Goal: Navigation & Orientation: Find specific page/section

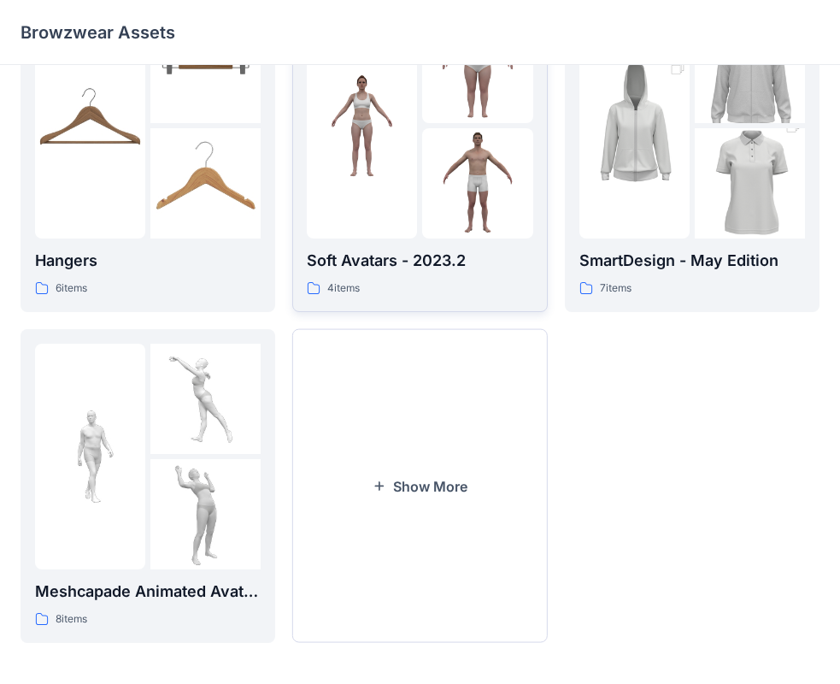
scroll to position [425, 0]
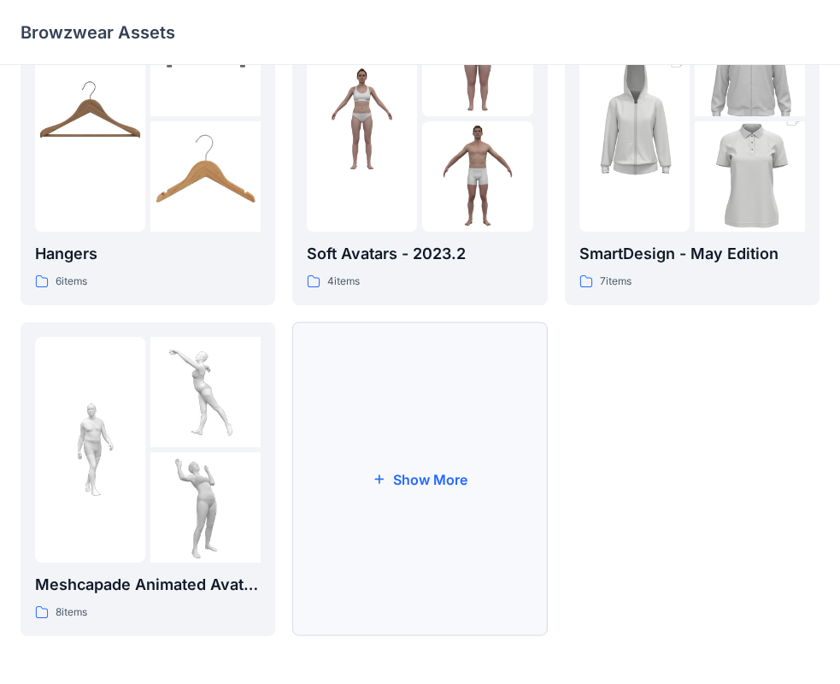
click at [446, 469] on button "Show More" at bounding box center [419, 479] width 255 height 314
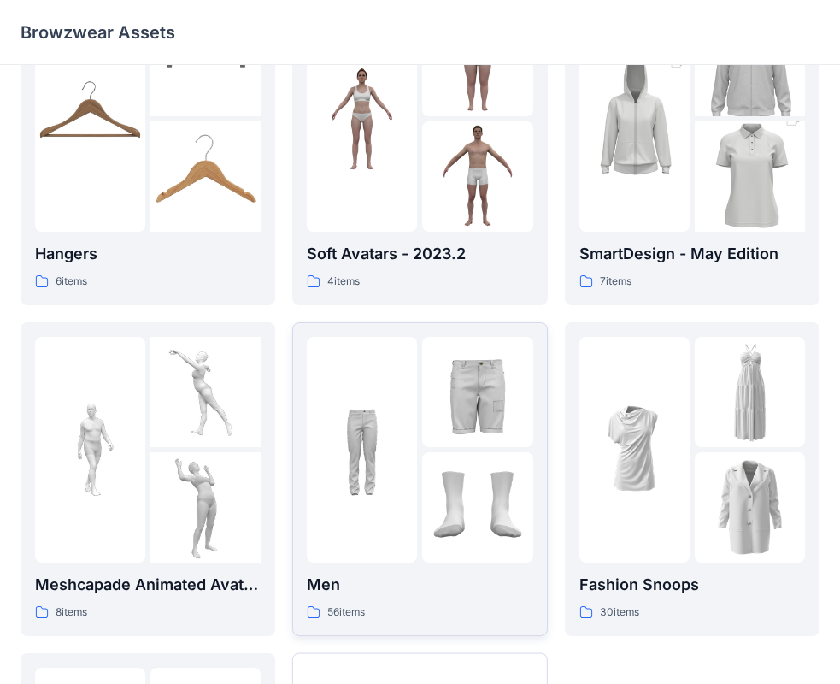
scroll to position [510, 0]
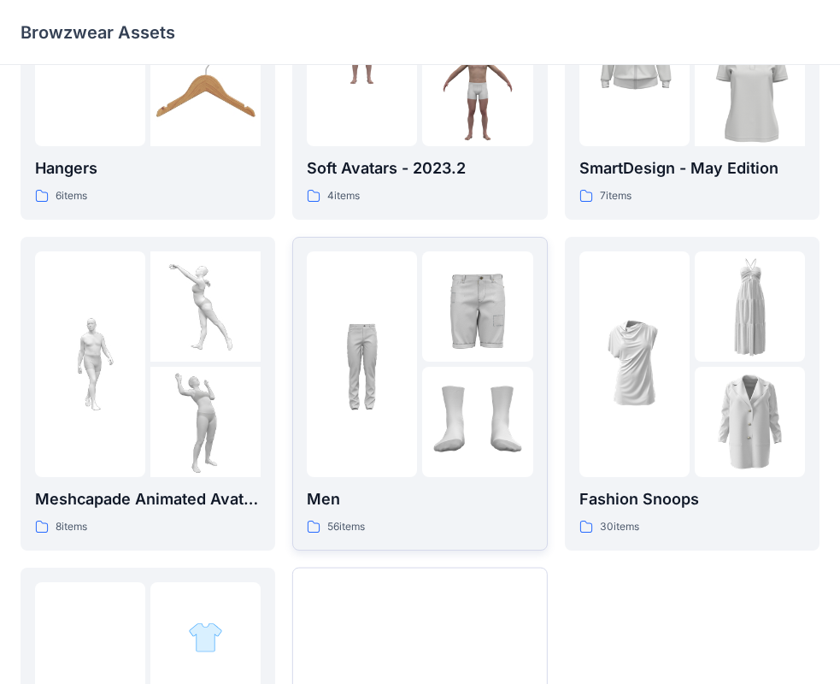
click at [463, 424] on img at bounding box center [477, 422] width 110 height 110
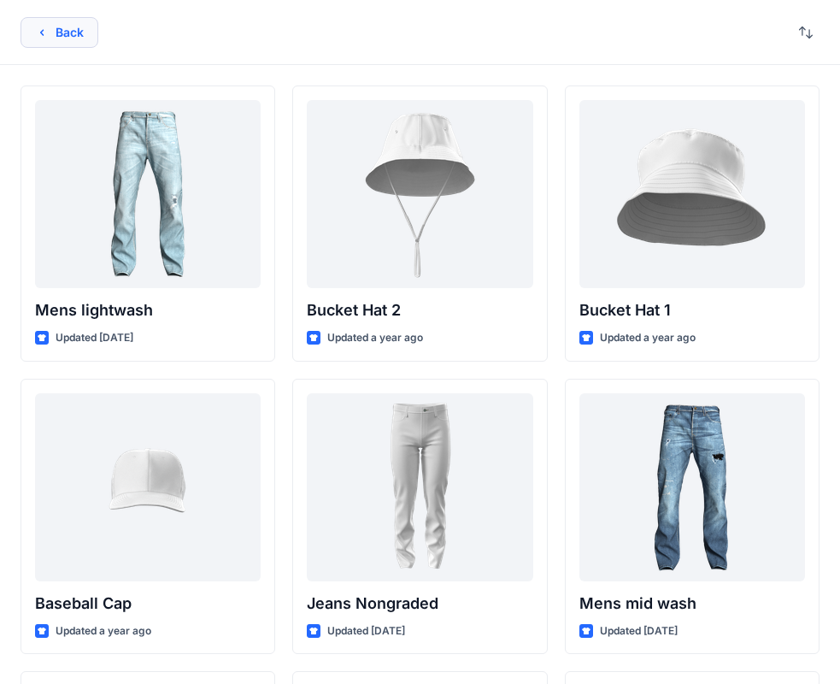
click at [37, 32] on icon "button" at bounding box center [42, 33] width 14 height 14
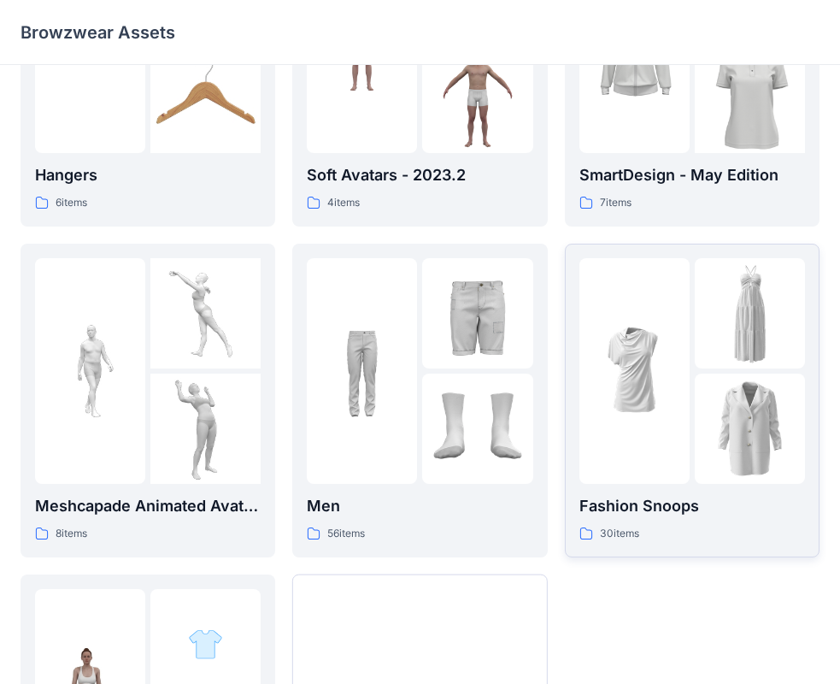
scroll to position [510, 0]
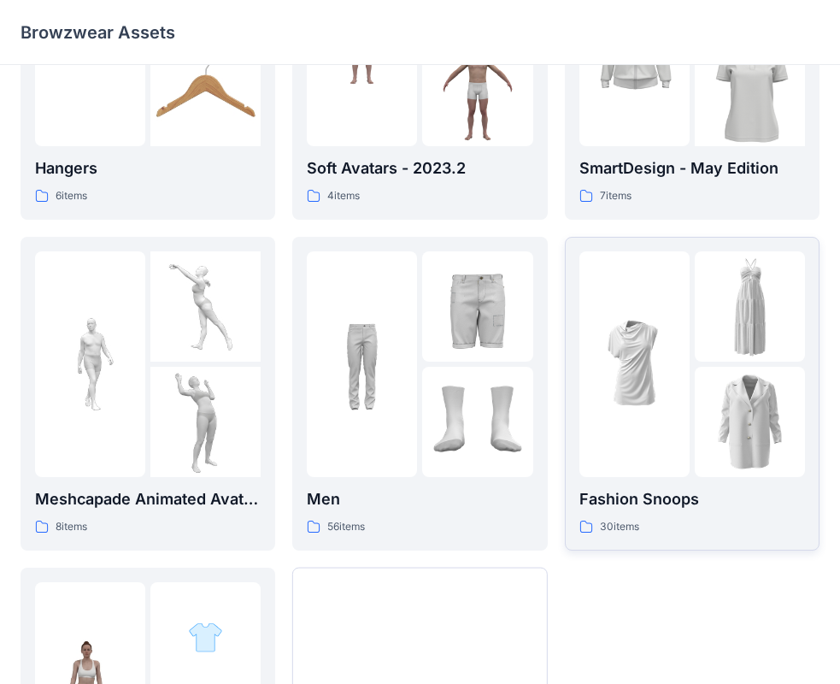
click at [710, 392] on img at bounding box center [750, 422] width 110 height 110
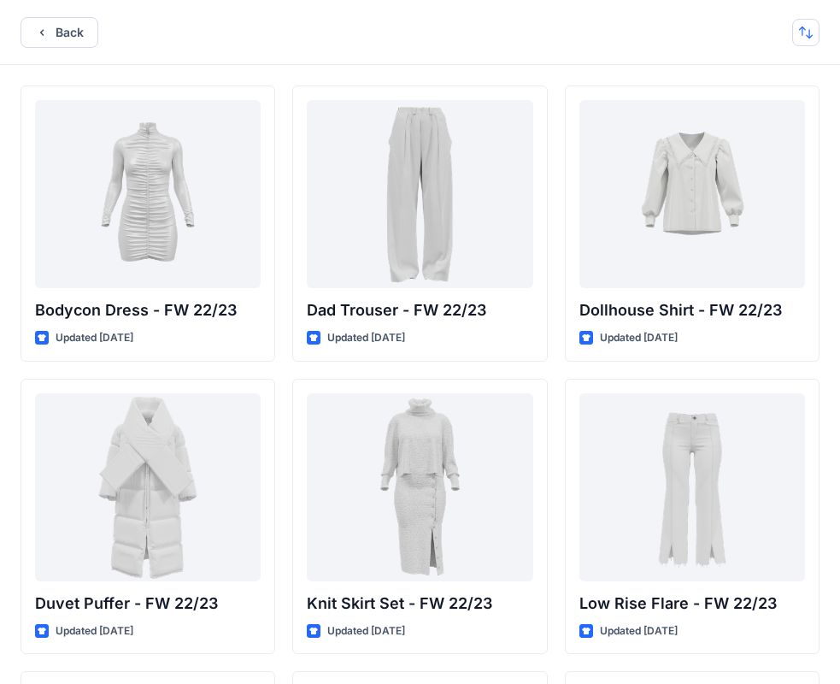
click at [811, 38] on button "button" at bounding box center [805, 32] width 27 height 27
click at [783, 114] on p "A to Z" at bounding box center [749, 114] width 108 height 18
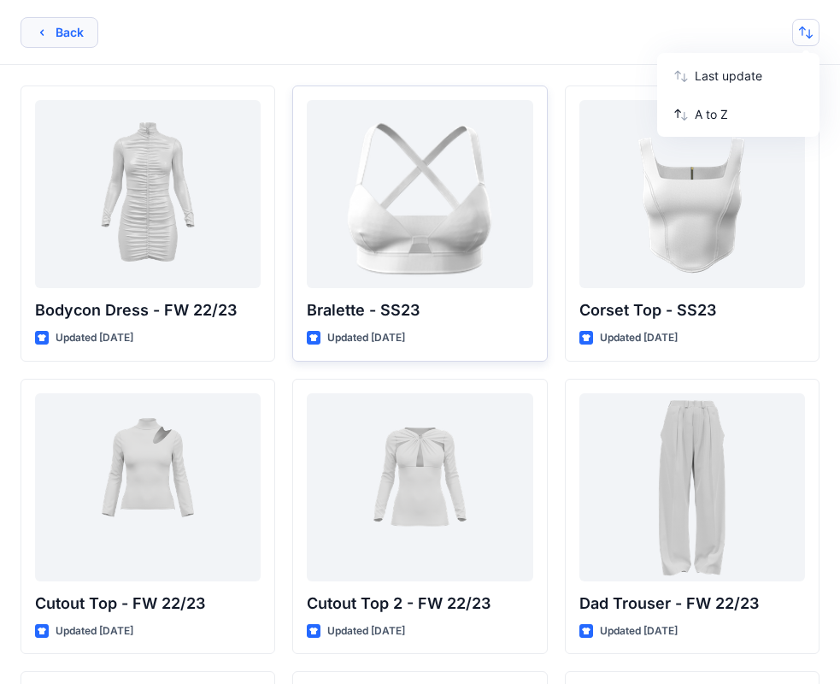
click at [38, 41] on button "Back" at bounding box center [60, 32] width 78 height 31
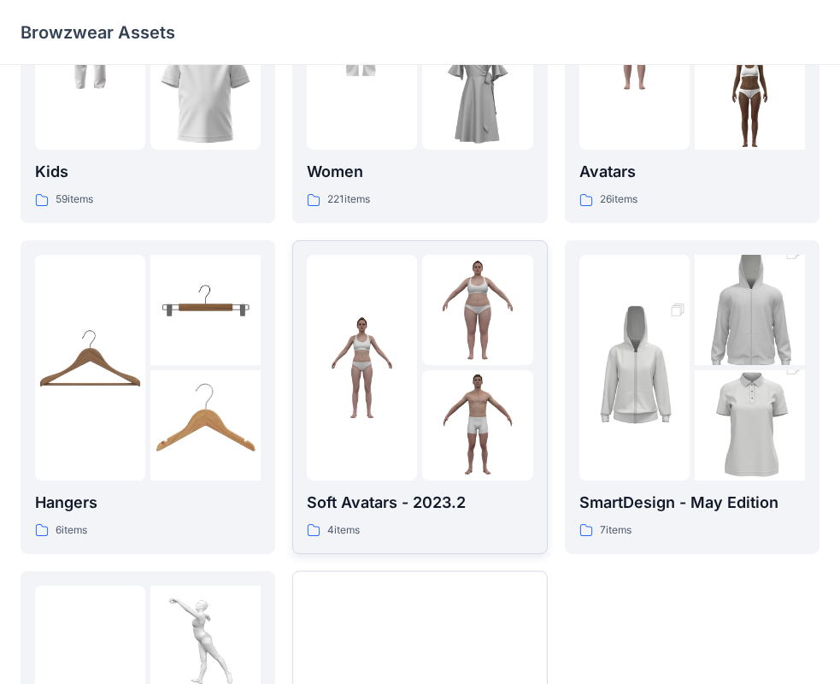
scroll to position [425, 0]
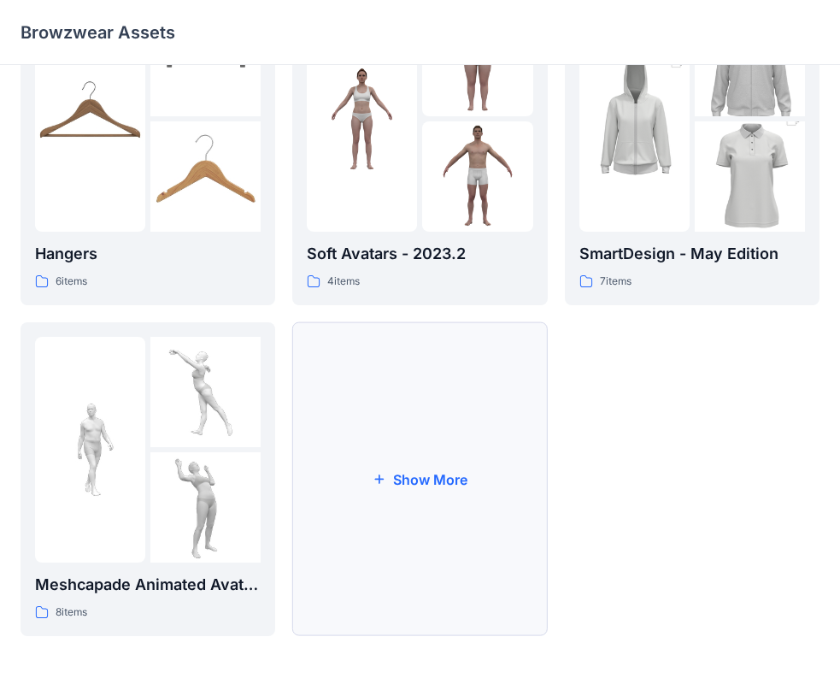
click at [417, 592] on button "Show More" at bounding box center [419, 479] width 255 height 314
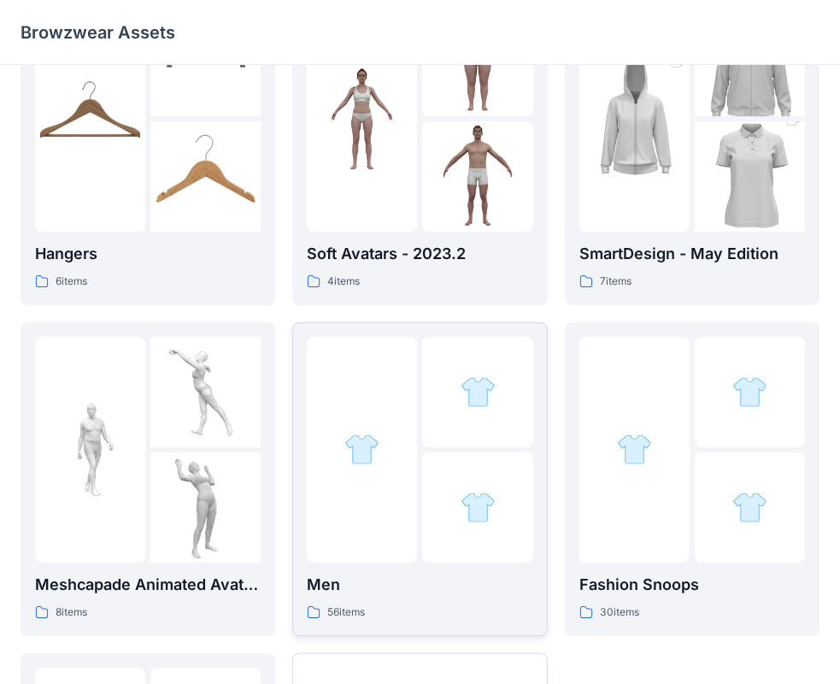
click at [463, 497] on img at bounding box center [478, 507] width 35 height 35
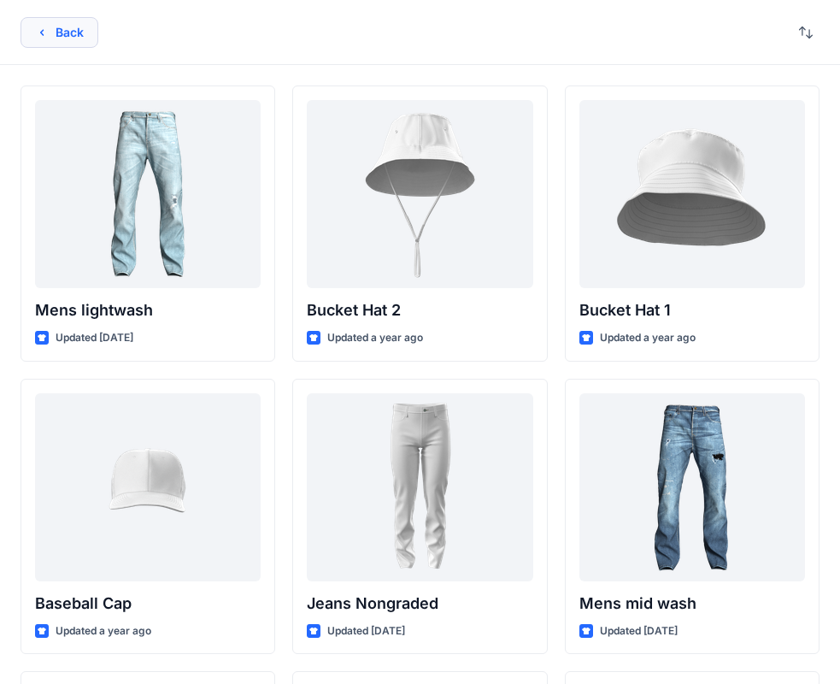
click at [38, 31] on icon "button" at bounding box center [42, 33] width 14 height 14
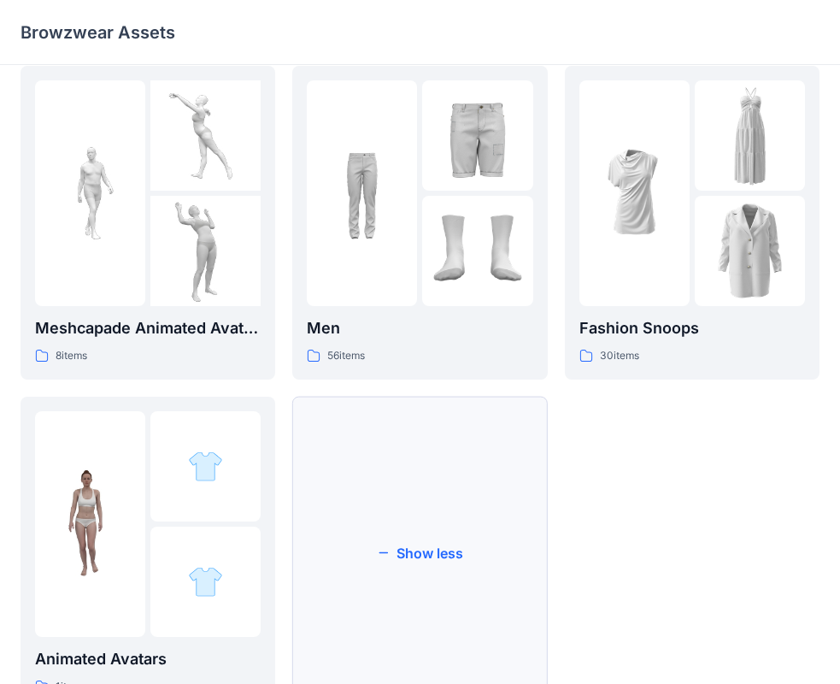
click at [482, 516] on button "Show less" at bounding box center [419, 554] width 255 height 314
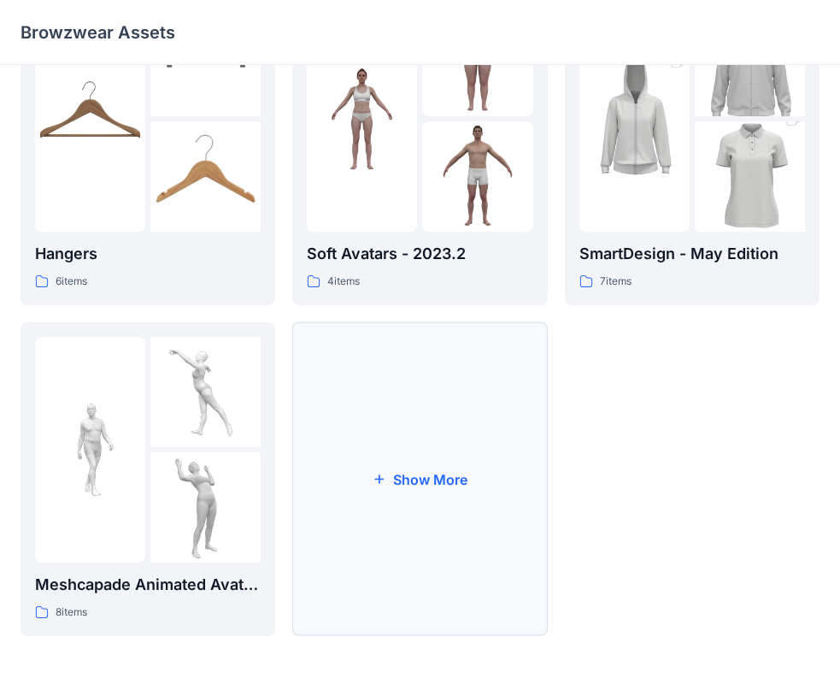
click at [457, 456] on button "Show More" at bounding box center [419, 479] width 255 height 314
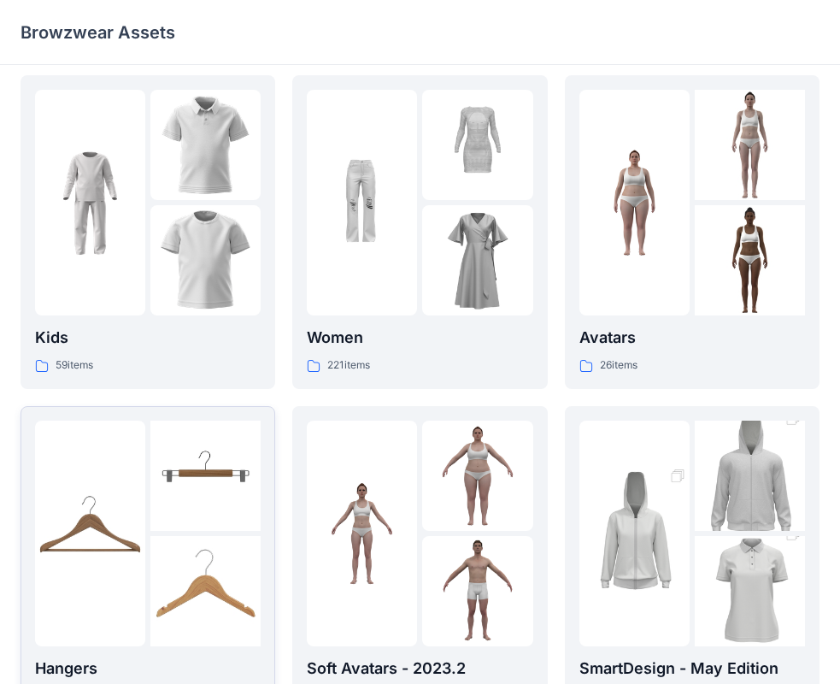
scroll to position [0, 0]
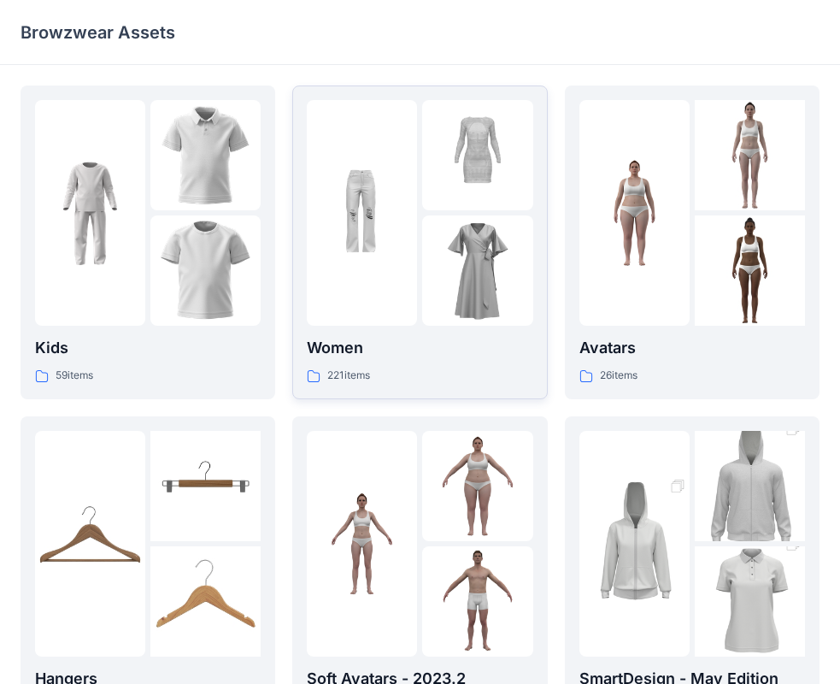
click at [446, 262] on img at bounding box center [477, 270] width 110 height 110
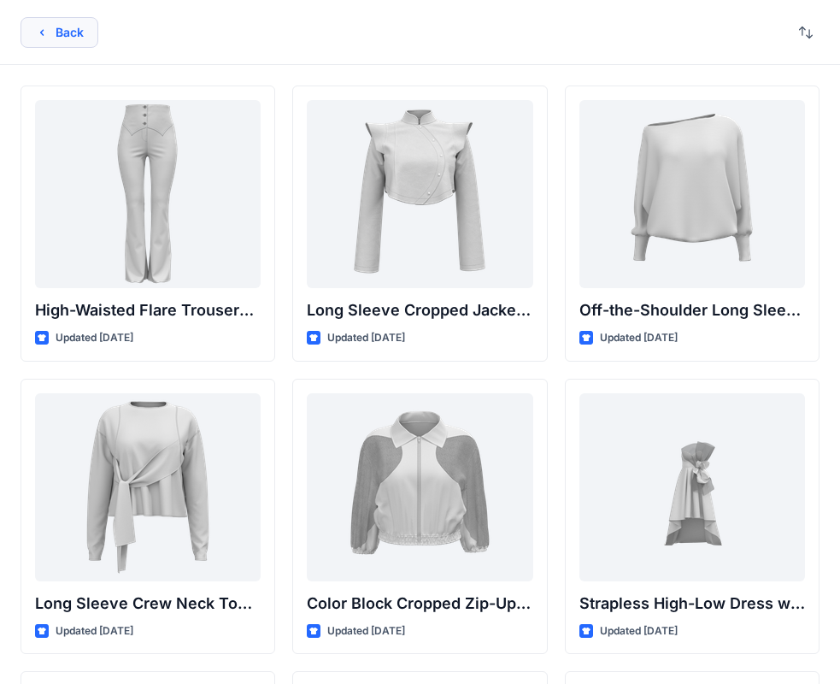
click at [63, 42] on button "Back" at bounding box center [60, 32] width 78 height 31
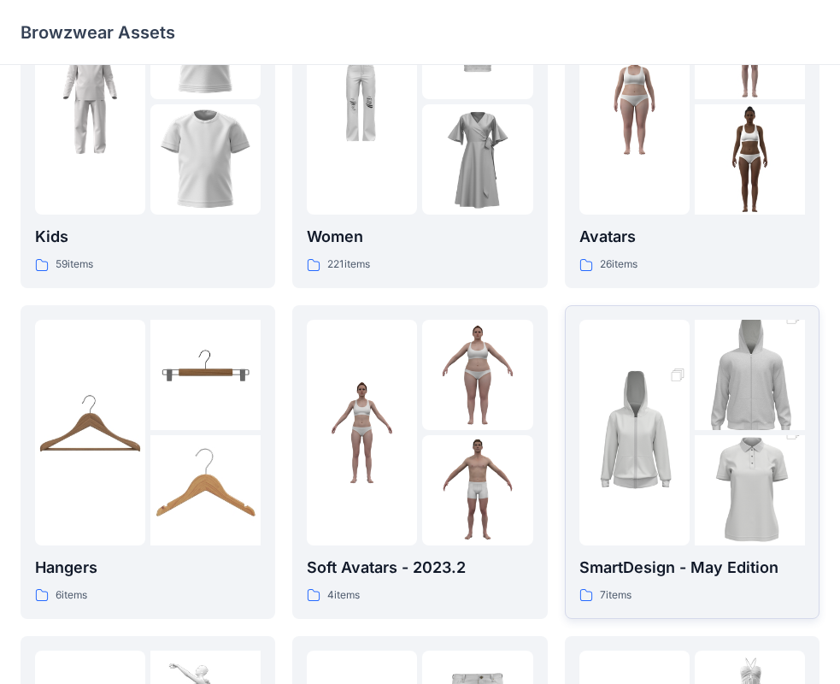
scroll to position [256, 0]
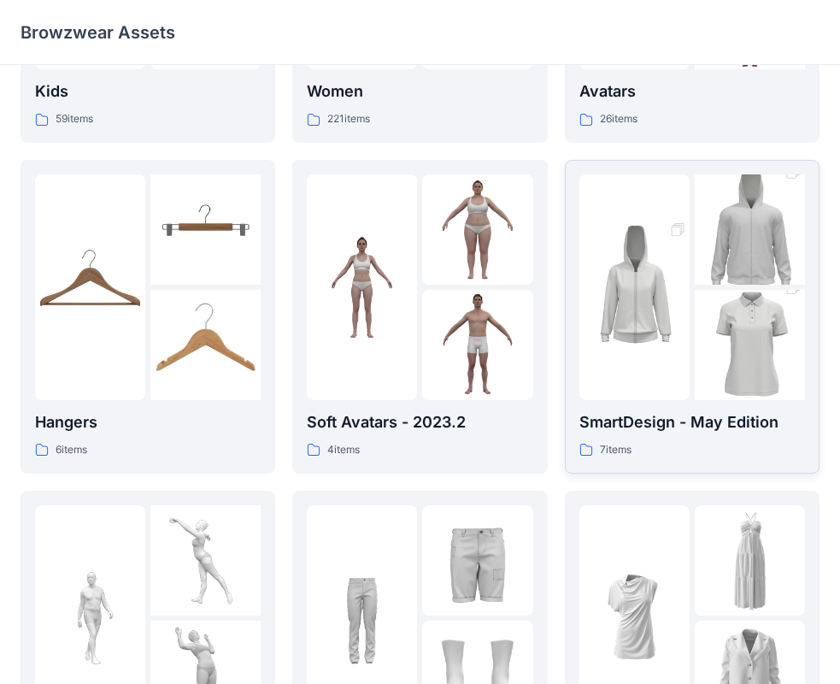
click at [731, 424] on p "SmartDesign - May Edition" at bounding box center [693, 422] width 226 height 24
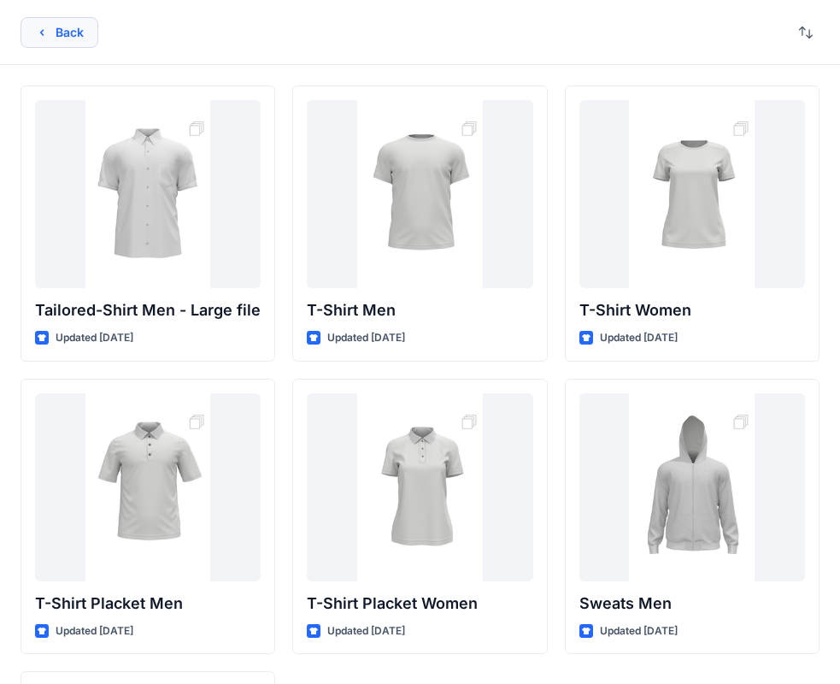
click at [68, 32] on button "Back" at bounding box center [60, 32] width 78 height 31
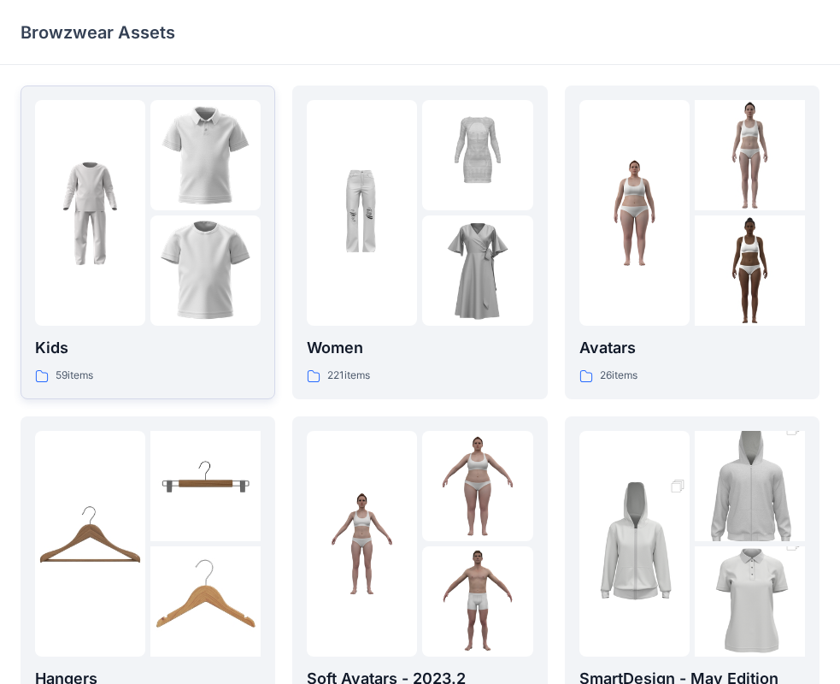
click at [121, 223] on img at bounding box center [90, 213] width 110 height 110
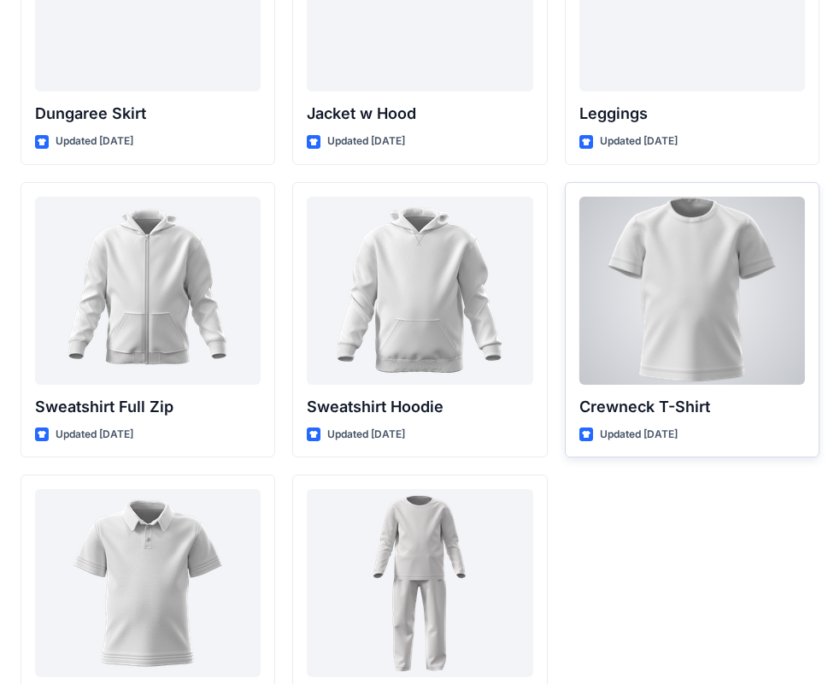
scroll to position [5262, 0]
